Goal: Transaction & Acquisition: Purchase product/service

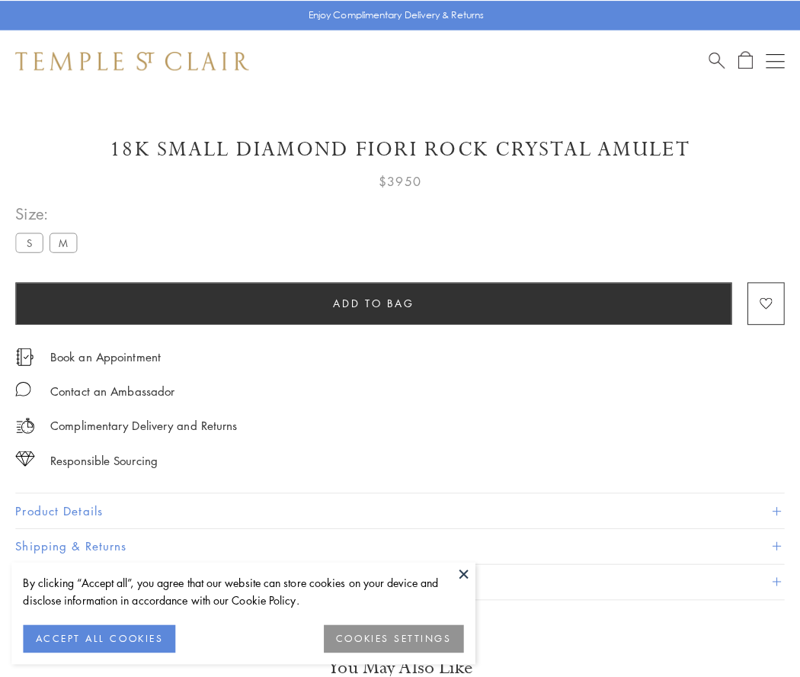
scroll to position [7, 0]
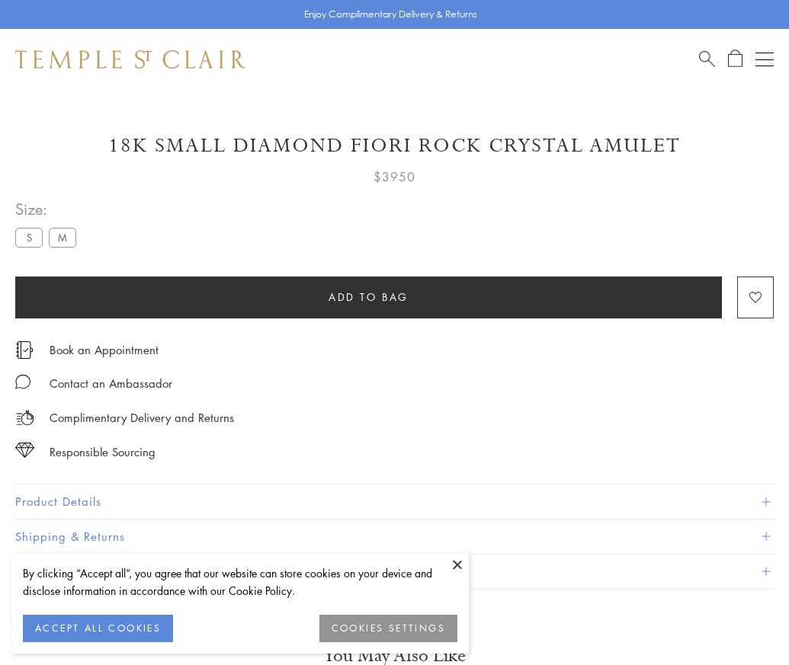
click at [368, 297] on span "Add to bag" at bounding box center [369, 297] width 80 height 17
